Goal: Obtain resource: Obtain resource

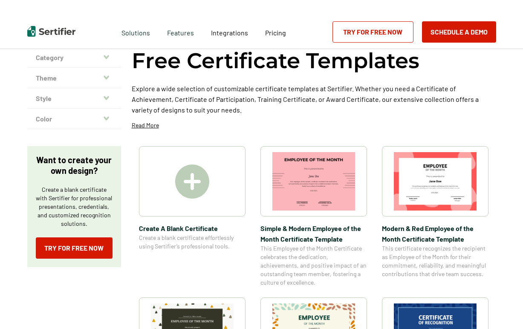
scroll to position [85, 0]
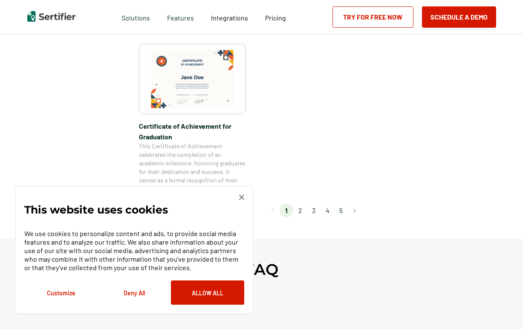
scroll to position [725, 0]
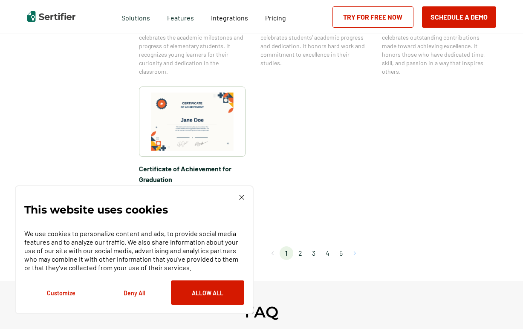
click at [357, 249] on button "Go to next page" at bounding box center [355, 253] width 14 height 14
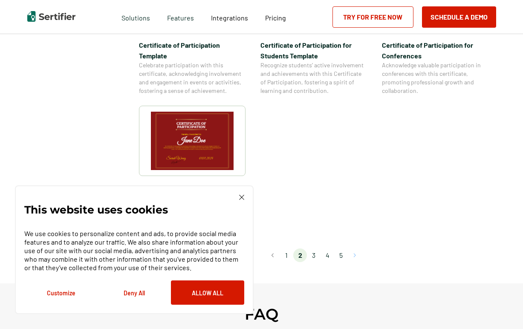
click at [356, 249] on button "Go to next page" at bounding box center [355, 256] width 14 height 14
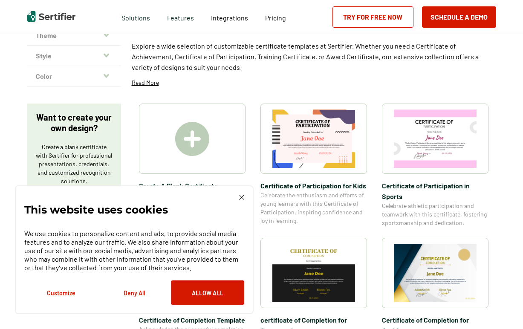
scroll to position [128, 0]
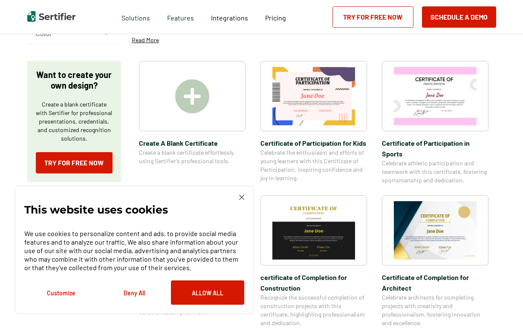
click at [430, 217] on img at bounding box center [435, 230] width 83 height 58
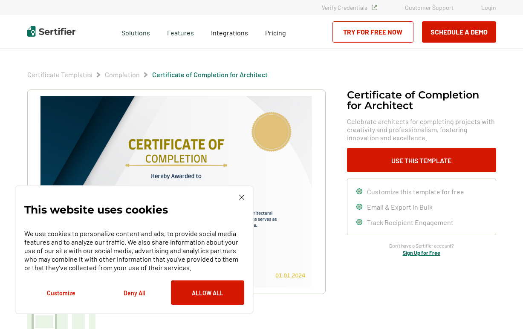
click at [129, 296] on button "Deny All" at bounding box center [134, 292] width 73 height 24
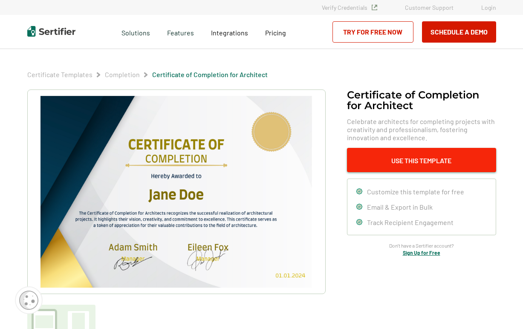
click at [410, 160] on button "Use This Template" at bounding box center [421, 160] width 149 height 24
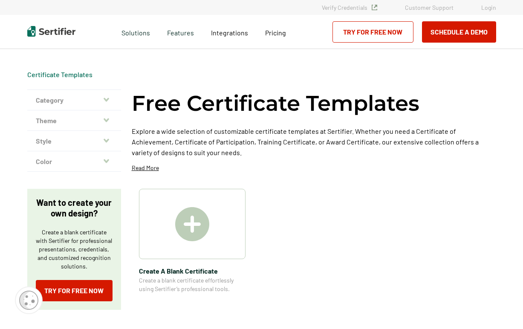
scroll to position [128, 0]
